Goal: Task Accomplishment & Management: Use online tool/utility

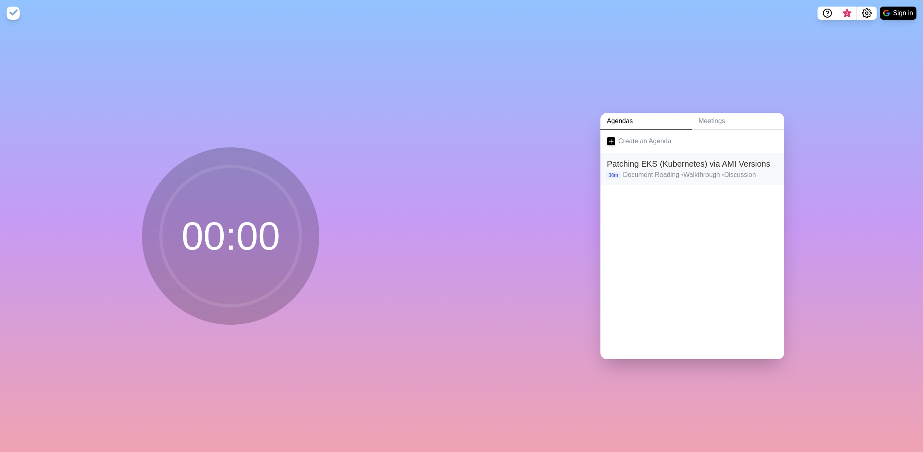
drag, startPoint x: 723, startPoint y: 167, endPoint x: 697, endPoint y: 171, distance: 26.5
click at [697, 171] on p "Document Reading • Walkthrough • Discussion" at bounding box center [700, 175] width 155 height 10
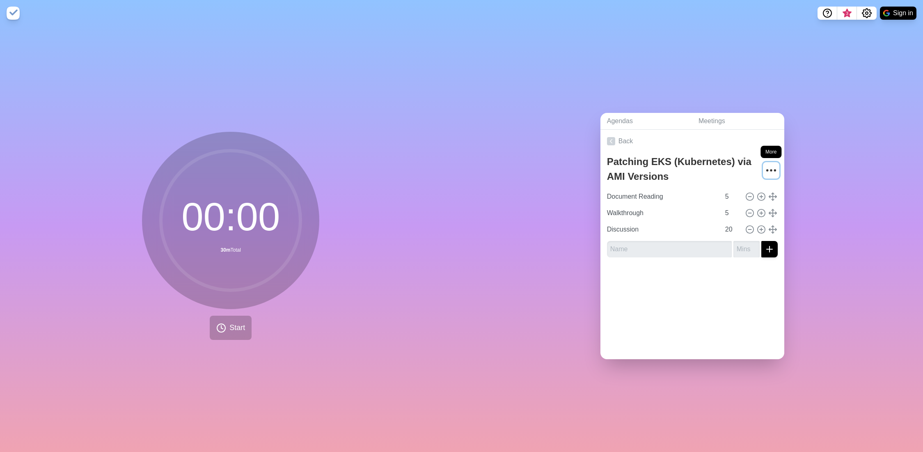
click at [765, 164] on icon "More" at bounding box center [770, 170] width 13 height 13
click at [741, 218] on div "Delete agenda" at bounding box center [740, 216] width 74 height 16
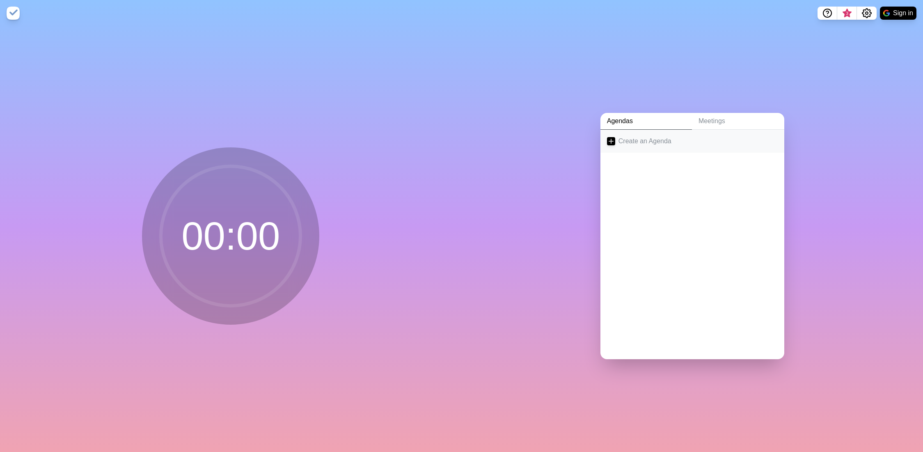
click at [649, 136] on link "Create an Agenda" at bounding box center [692, 141] width 184 height 23
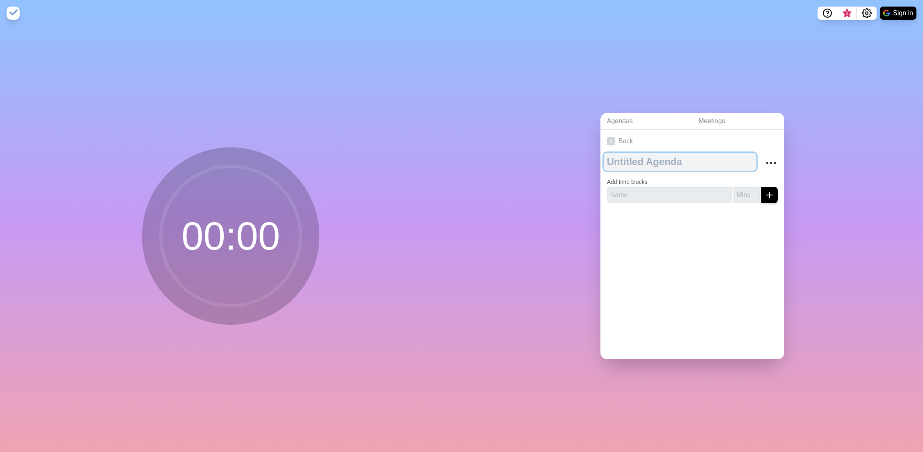
click at [643, 159] on textarea at bounding box center [679, 162] width 153 height 18
type textarea "Meeting Agenda"
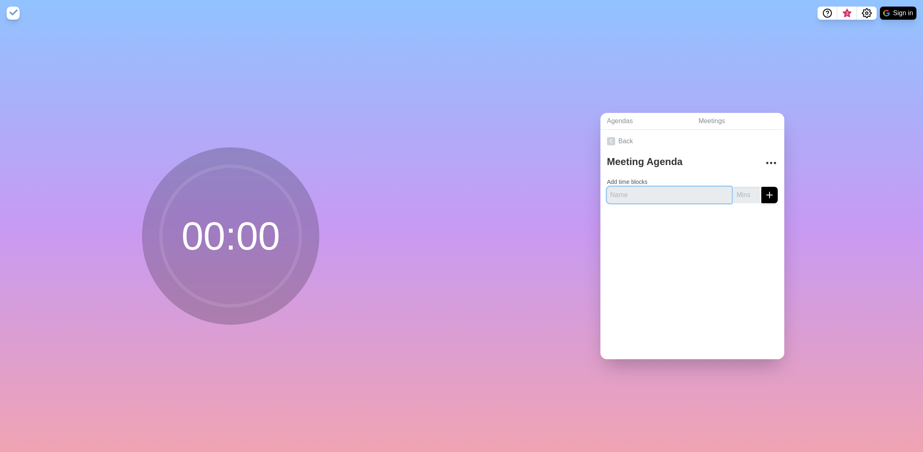
click at [648, 194] on input "text" at bounding box center [669, 195] width 125 height 16
type input "Document Reading"
click at [747, 195] on input "-1" at bounding box center [746, 195] width 26 height 16
click at [739, 194] on input "-1" at bounding box center [746, 195] width 26 height 16
click at [738, 194] on input "-1" at bounding box center [746, 195] width 26 height 16
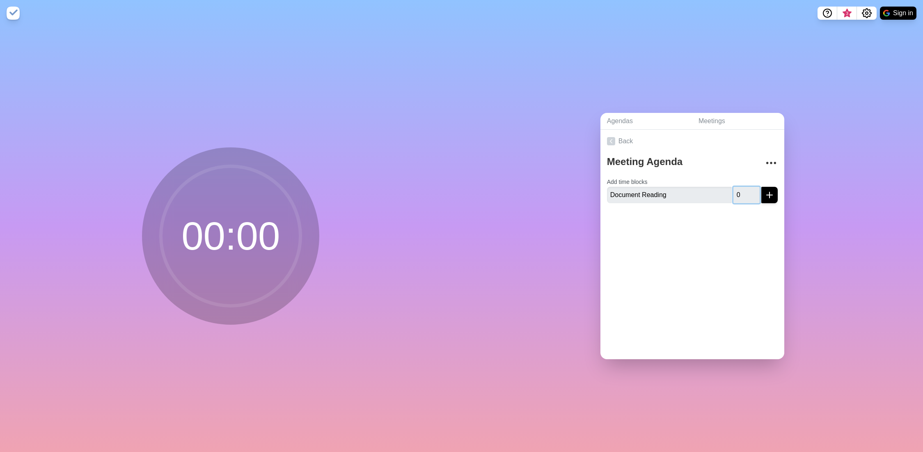
click at [745, 188] on input "0" at bounding box center [746, 195] width 26 height 16
click at [745, 188] on input "1" at bounding box center [746, 195] width 26 height 16
click at [745, 188] on input "2" at bounding box center [746, 195] width 26 height 16
click at [745, 188] on input "3" at bounding box center [746, 195] width 26 height 16
click at [750, 193] on input "4" at bounding box center [746, 195] width 26 height 16
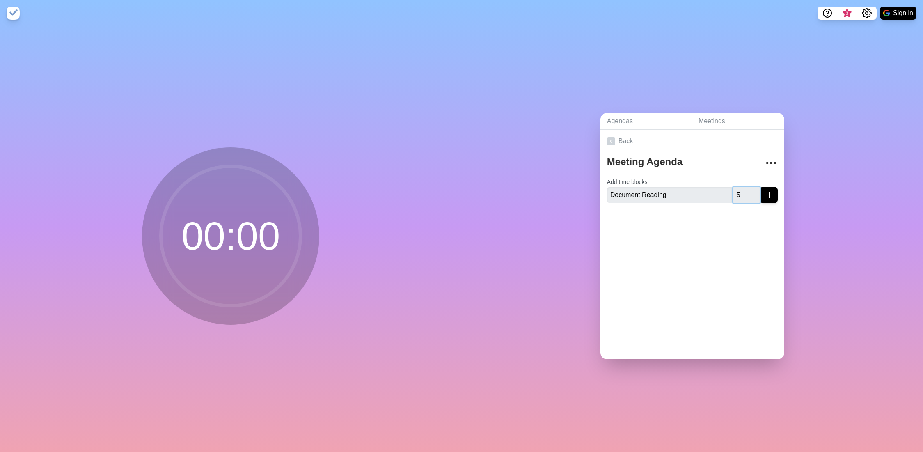
type input "5"
click at [745, 190] on input "5" at bounding box center [746, 195] width 26 height 16
click at [727, 249] on div "Back Meeting Agenda Add time blocks Document Reading 5" at bounding box center [692, 244] width 184 height 229
click at [765, 161] on icon "More" at bounding box center [770, 162] width 13 height 13
click at [662, 226] on div at bounding box center [692, 226] width 184 height 33
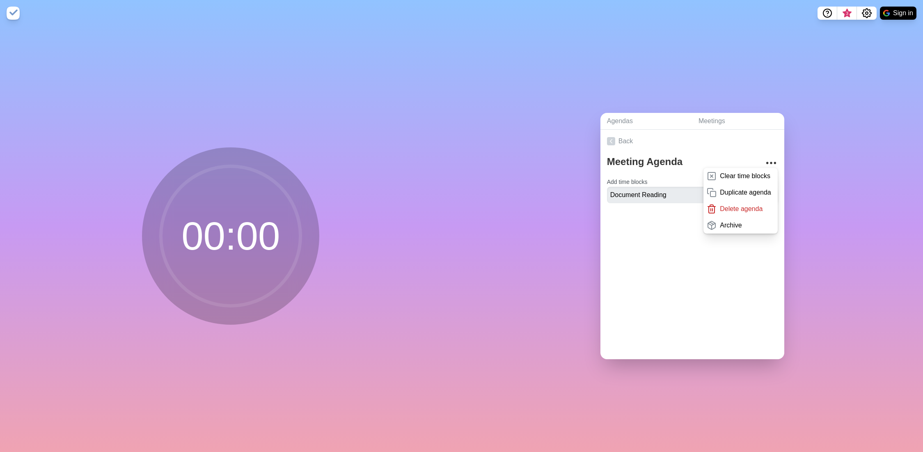
click at [660, 225] on div at bounding box center [692, 226] width 184 height 33
click at [766, 162] on circle "More" at bounding box center [766, 162] width 1 height 1
drag, startPoint x: 732, startPoint y: 269, endPoint x: 736, endPoint y: 238, distance: 31.8
click at [734, 264] on div "Back Meeting Agenda Add time blocks Document Reading 5" at bounding box center [692, 244] width 184 height 229
click at [764, 158] on icon "More" at bounding box center [770, 162] width 13 height 13
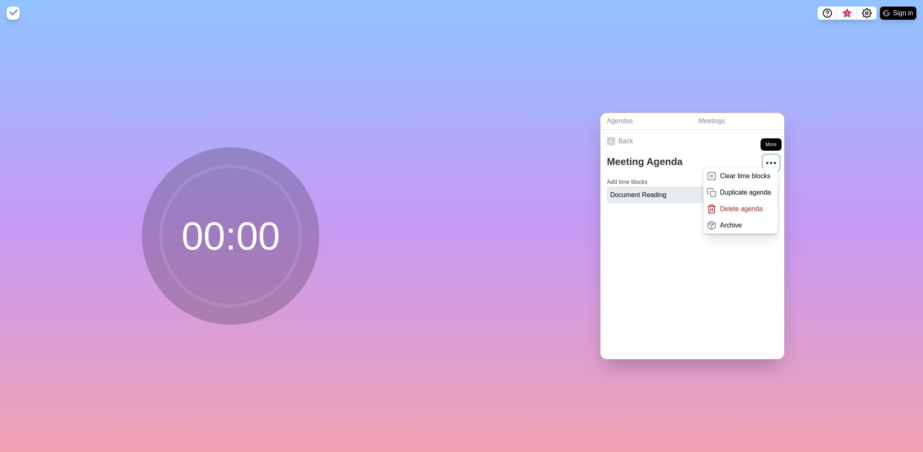
click at [764, 158] on icon "More" at bounding box center [770, 162] width 13 height 13
click at [766, 195] on line "submit" at bounding box center [769, 195] width 6 height 0
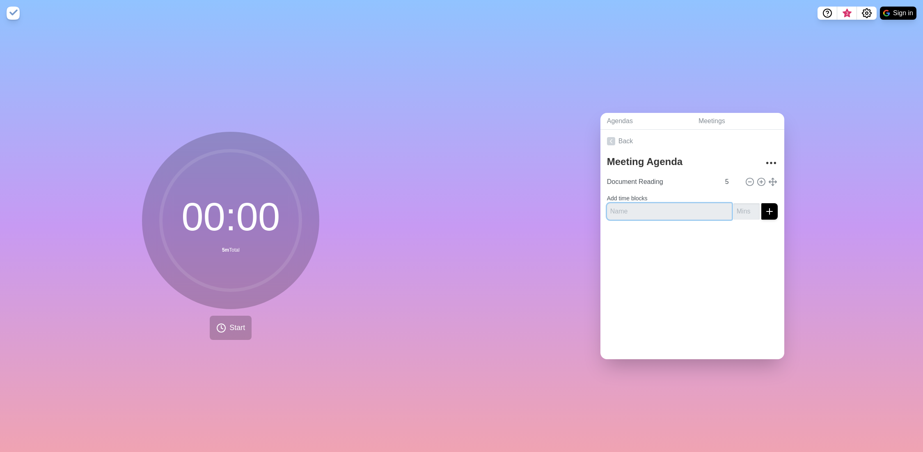
click at [680, 210] on input "text" at bounding box center [669, 211] width 125 height 16
type input "Document Walkthrough"
click at [736, 205] on input "number" at bounding box center [746, 211] width 26 height 16
type input "15"
click at [726, 228] on div at bounding box center [692, 242] width 184 height 33
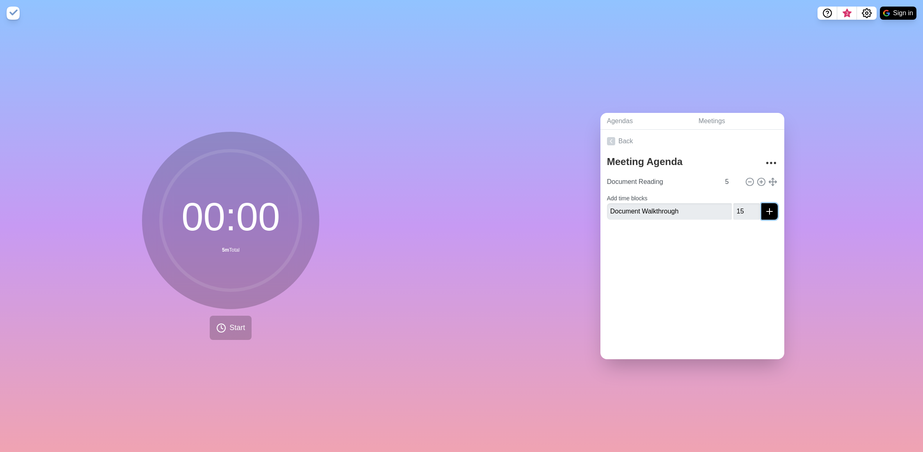
click at [764, 209] on icon "submit" at bounding box center [769, 211] width 10 height 10
type input "Discussion"
click at [733, 219] on input "number" at bounding box center [746, 218] width 26 height 16
type input "15"
click at [753, 257] on div at bounding box center [692, 249] width 184 height 33
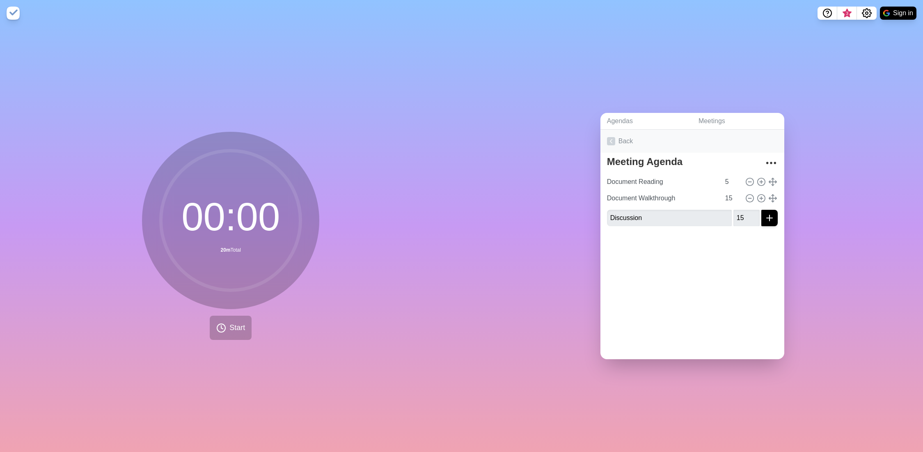
click at [612, 139] on icon at bounding box center [611, 141] width 8 height 8
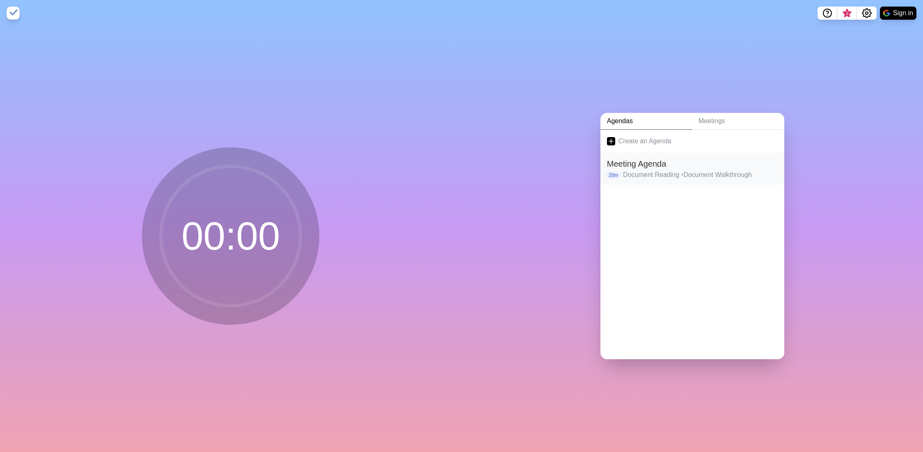
click at [652, 170] on p "Document Reading • Document Walkthrough" at bounding box center [700, 175] width 155 height 10
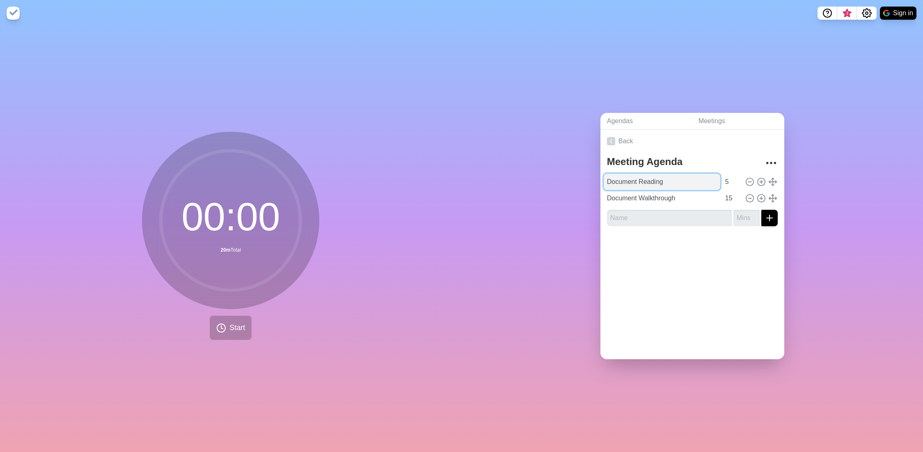
click at [654, 183] on input "Document Reading" at bounding box center [661, 182] width 117 height 16
click at [681, 174] on input "Document Reading" at bounding box center [661, 182] width 117 height 16
type input "Document Reading (Quiet Time)"
click at [678, 220] on input "text" at bounding box center [669, 218] width 125 height 16
click at [614, 138] on link "Back" at bounding box center [692, 141] width 184 height 23
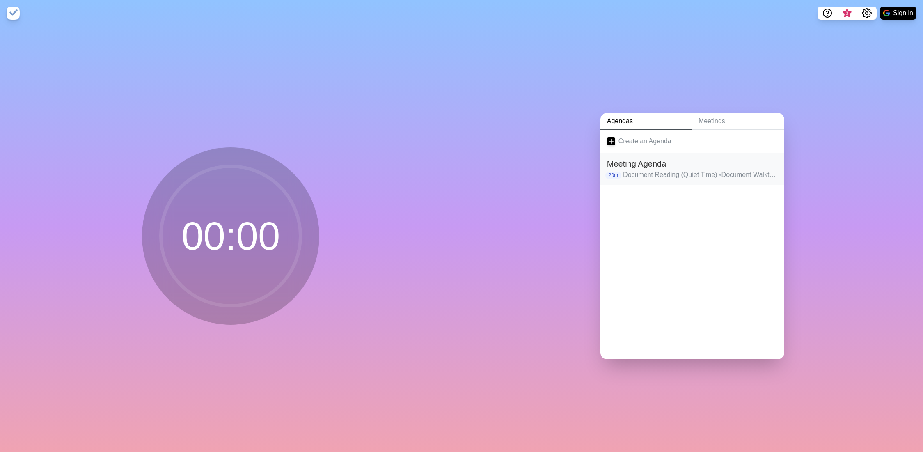
click at [676, 165] on h2 "Meeting Agenda" at bounding box center [692, 164] width 171 height 12
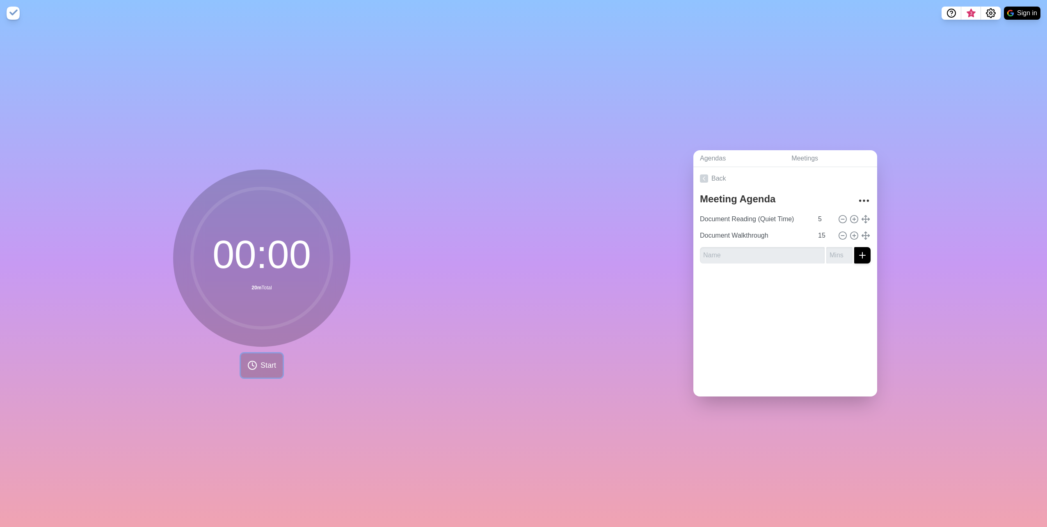
click at [257, 356] on button "Start" at bounding box center [262, 365] width 42 height 24
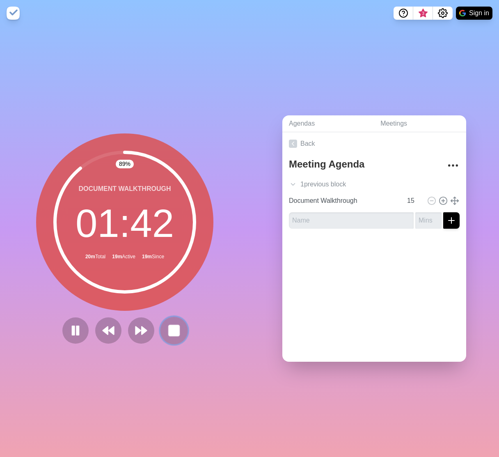
click at [169, 325] on rect at bounding box center [174, 330] width 10 height 10
